Goal: Task Accomplishment & Management: Use online tool/utility

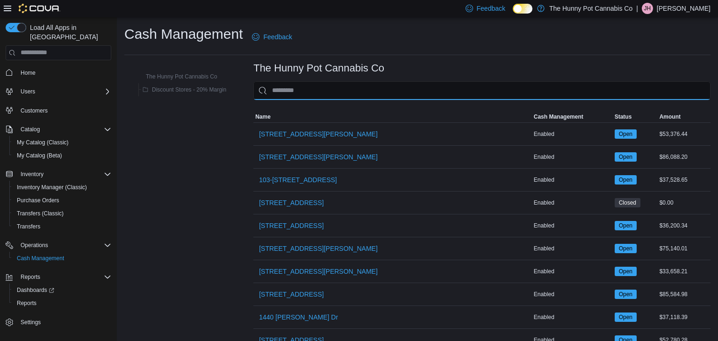
click at [317, 90] on input "This is a search bar. As you type, the results lower in the page will automatic…" at bounding box center [481, 90] width 457 height 19
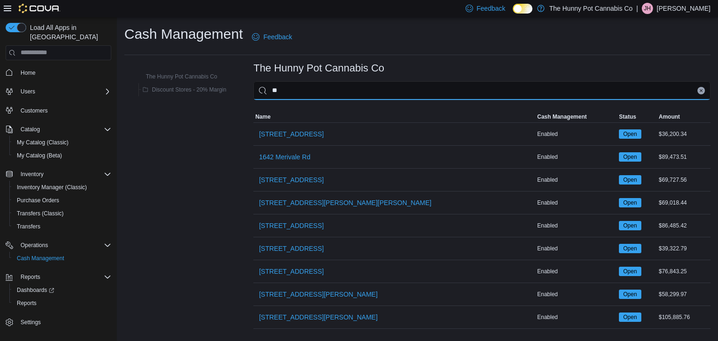
type input "***"
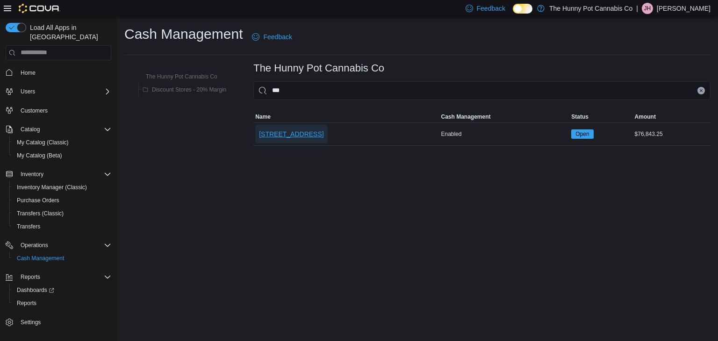
click at [287, 131] on span "[STREET_ADDRESS]" at bounding box center [291, 134] width 65 height 9
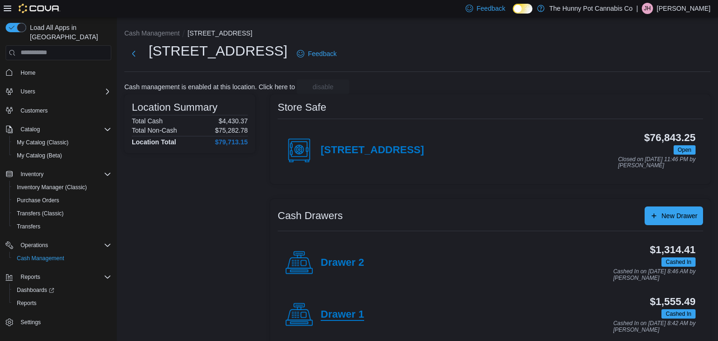
click at [334, 315] on h4 "Drawer 1" at bounding box center [342, 315] width 43 height 12
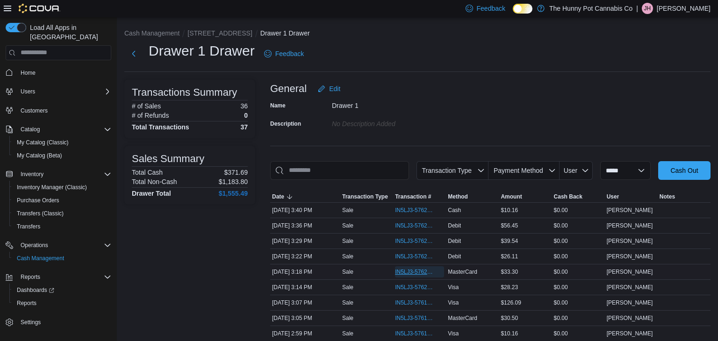
click at [413, 271] on span "IN5LJ3-5762066" at bounding box center [415, 271] width 40 height 7
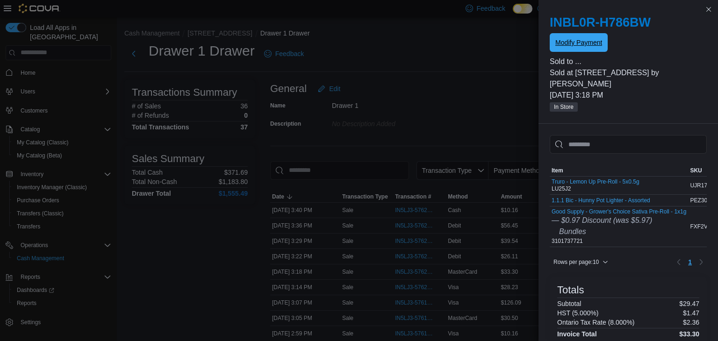
click at [583, 44] on span "Modify Payment" at bounding box center [578, 42] width 47 height 9
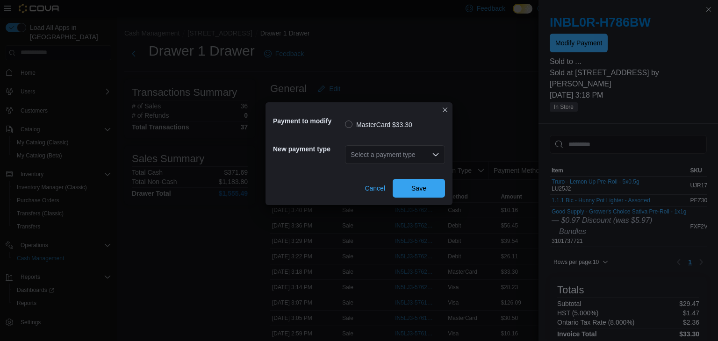
click at [370, 155] on div "Select a payment type" at bounding box center [395, 154] width 100 height 19
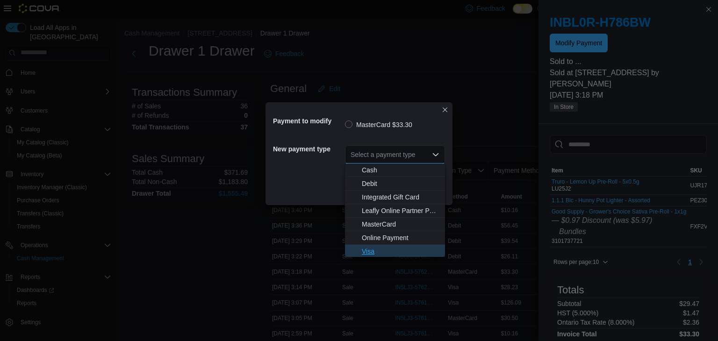
click at [369, 255] on span "Visa" at bounding box center [401, 251] width 78 height 9
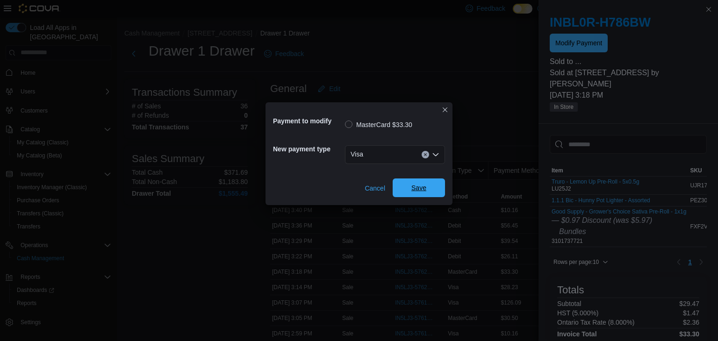
click at [418, 193] on span "Save" at bounding box center [418, 188] width 41 height 19
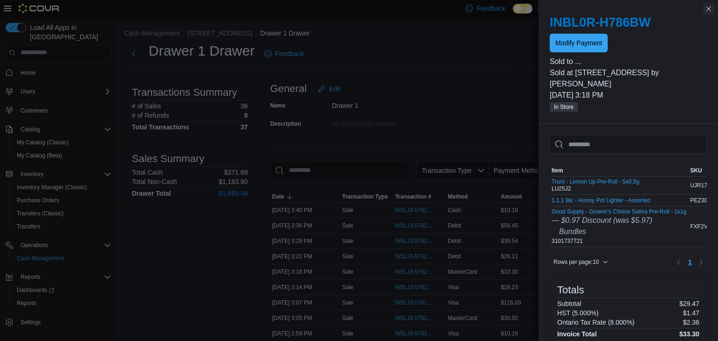
click at [709, 9] on button "Close this dialog" at bounding box center [708, 8] width 11 height 11
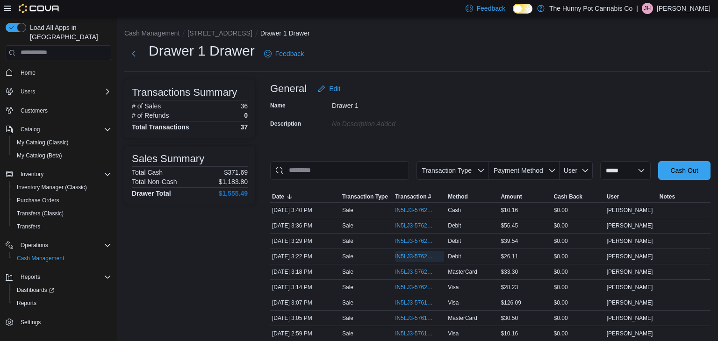
click at [405, 257] on span "IN5LJ3-5762102" at bounding box center [415, 256] width 40 height 7
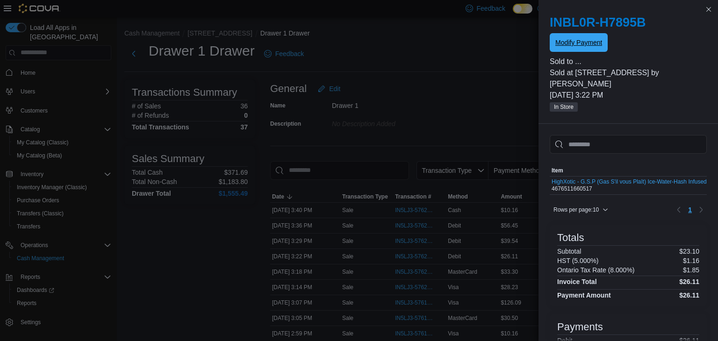
click at [571, 44] on span "Modify Payment" at bounding box center [578, 42] width 47 height 9
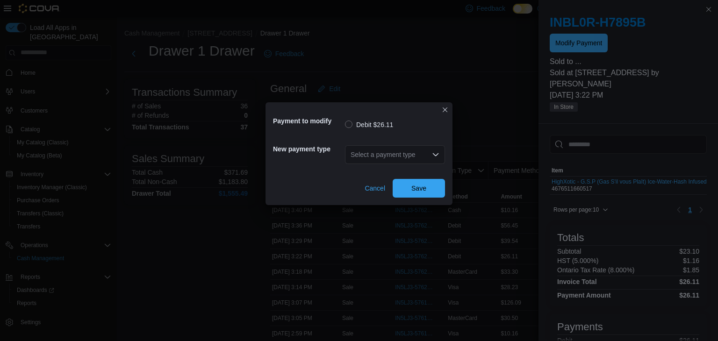
click at [386, 153] on div "Select a payment type" at bounding box center [395, 154] width 100 height 19
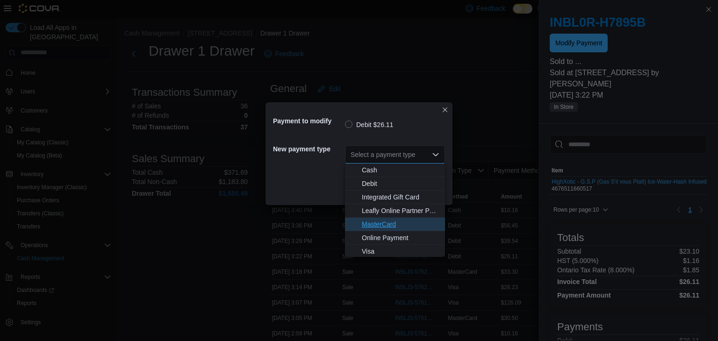
click at [368, 223] on span "MasterCard" at bounding box center [401, 224] width 78 height 9
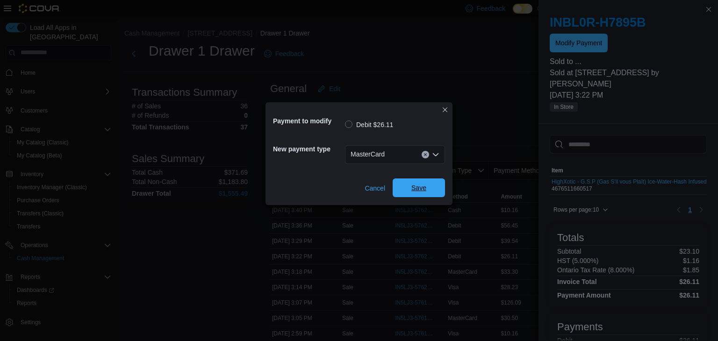
click at [418, 191] on span "Save" at bounding box center [418, 187] width 15 height 9
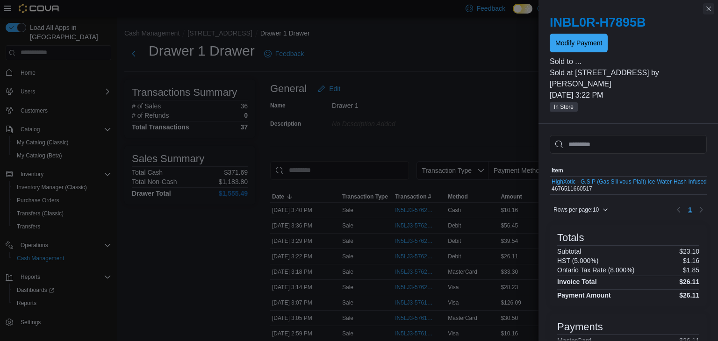
click at [711, 12] on button "Close this dialog" at bounding box center [708, 8] width 11 height 11
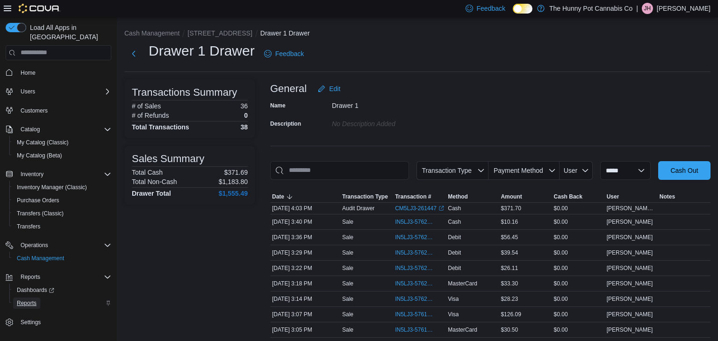
click at [34, 300] on span "Reports" at bounding box center [27, 303] width 20 height 7
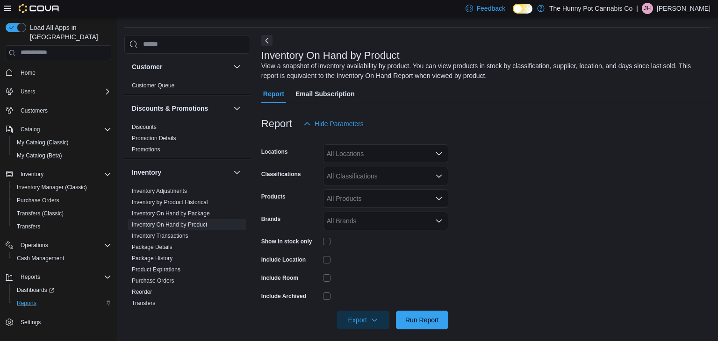
scroll to position [31, 0]
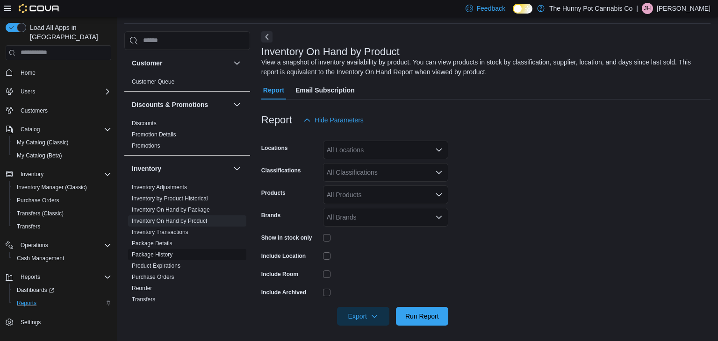
click at [158, 252] on link "Package History" at bounding box center [152, 255] width 41 height 7
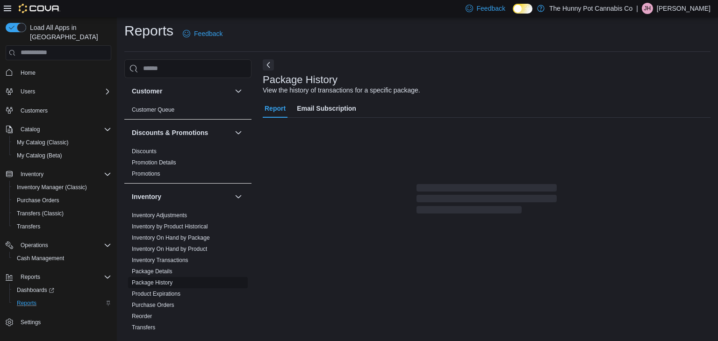
scroll to position [3, 0]
